Goal: Navigation & Orientation: Find specific page/section

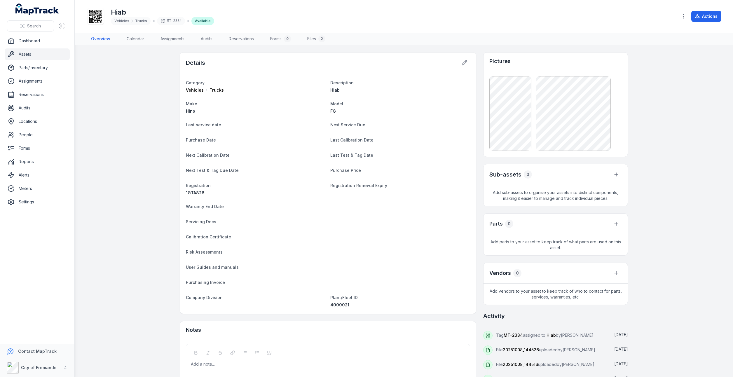
click at [26, 55] on link "Assets" at bounding box center [37, 54] width 65 height 12
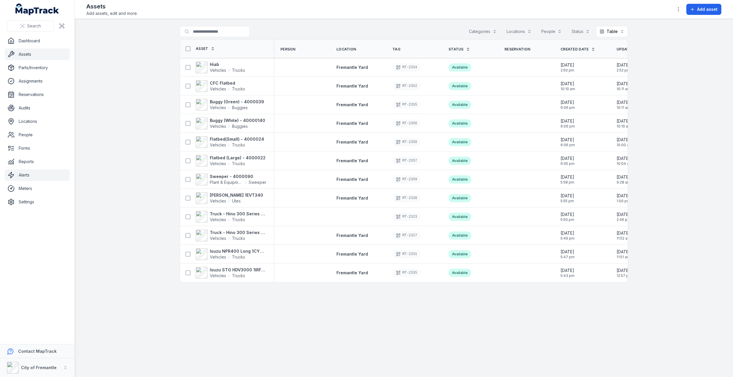
click at [30, 173] on link "Alerts" at bounding box center [37, 175] width 65 height 12
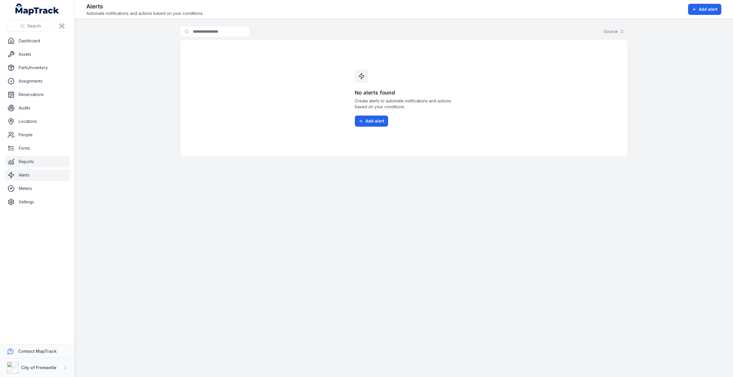
click at [29, 164] on link "Reports" at bounding box center [37, 162] width 65 height 12
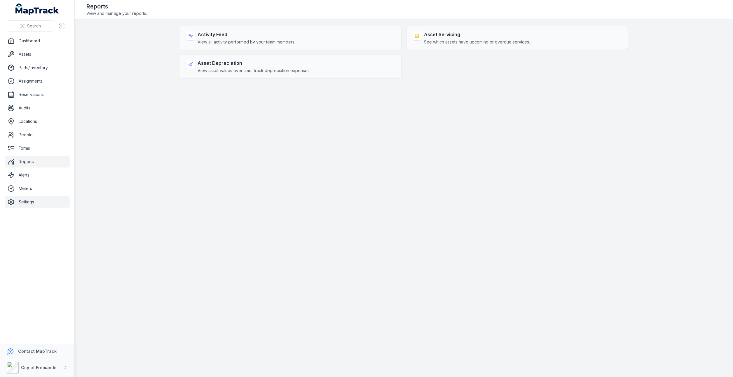
click at [23, 205] on link "Settings" at bounding box center [37, 202] width 65 height 12
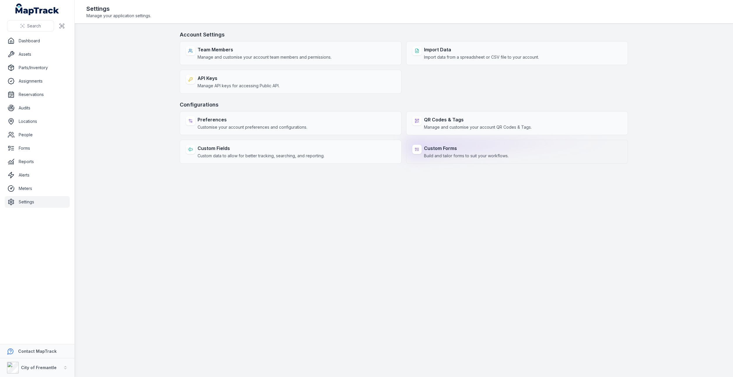
click at [481, 153] on span "Build and tailor forms to suit your workflows." at bounding box center [466, 156] width 85 height 6
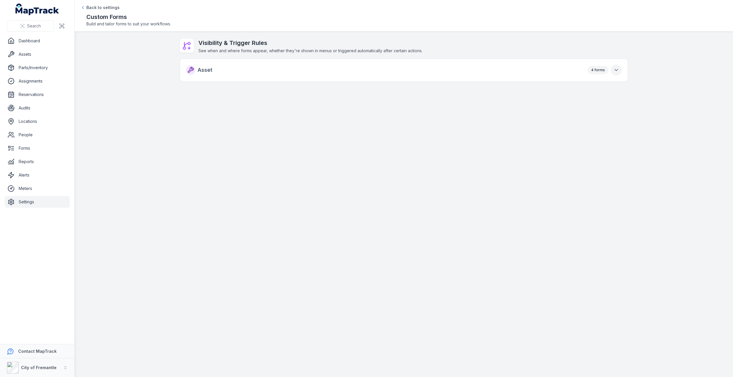
click at [618, 70] on icon "button" at bounding box center [616, 70] width 6 height 6
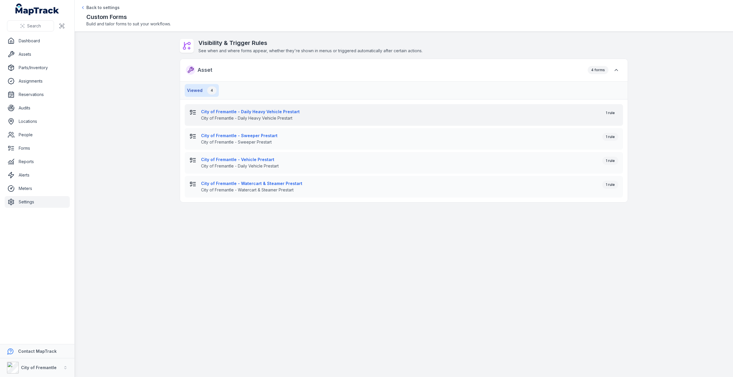
click at [298, 120] on span "City of Fremantle - Daily Heavy Vehicle Prestart" at bounding box center [399, 118] width 396 height 6
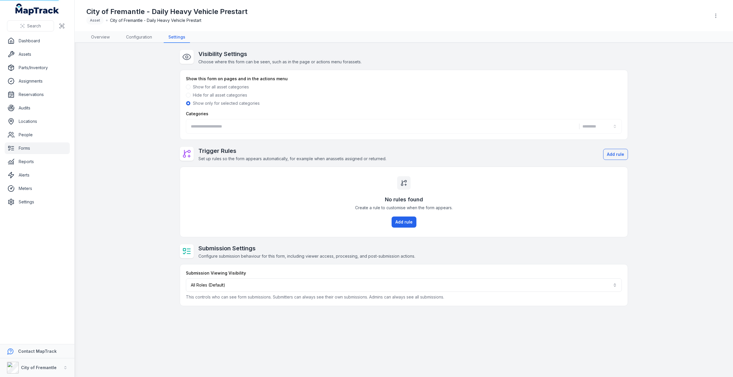
type input "**********"
click at [151, 40] on link "Configuration" at bounding box center [138, 37] width 35 height 11
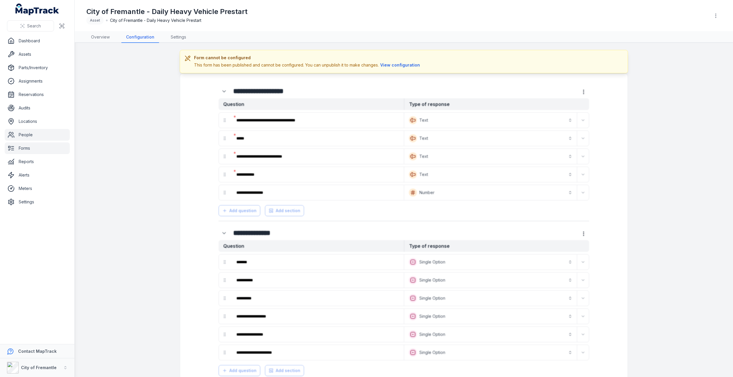
click at [33, 132] on link "People" at bounding box center [37, 135] width 65 height 12
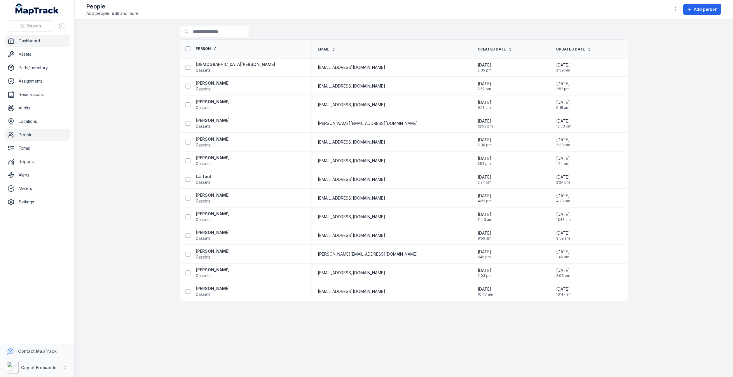
click at [25, 43] on link "Dashboard" at bounding box center [37, 41] width 65 height 12
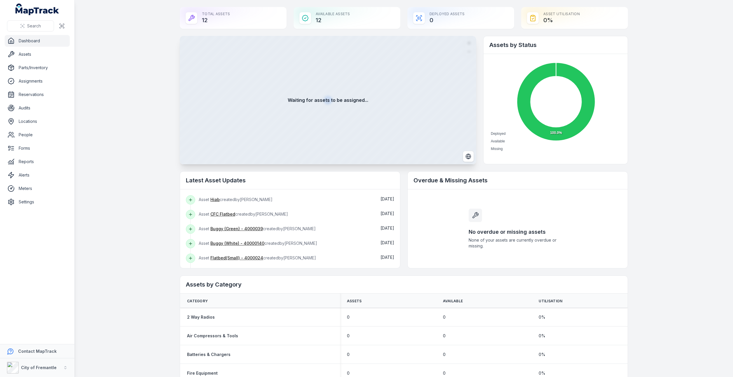
click at [188, 17] on icon at bounding box center [191, 18] width 7 height 7
click at [443, 17] on div "Deployed Assets 0" at bounding box center [460, 18] width 107 height 22
click at [29, 58] on link "Assets" at bounding box center [37, 54] width 65 height 12
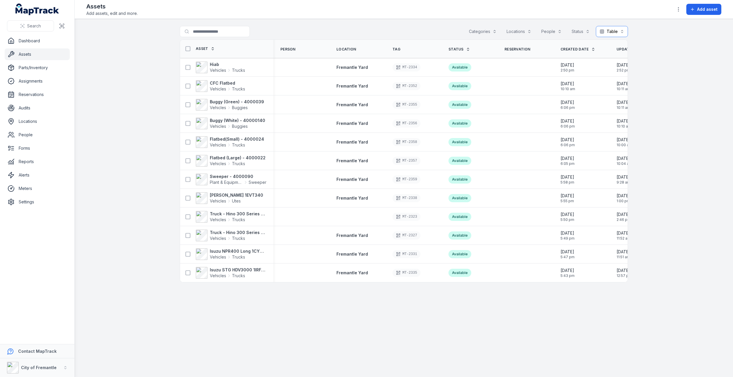
click at [617, 31] on button "Table *****" at bounding box center [612, 31] width 32 height 11
click at [612, 68] on div "Grid" at bounding box center [608, 68] width 27 height 6
